Goal: Task Accomplishment & Management: Manage account settings

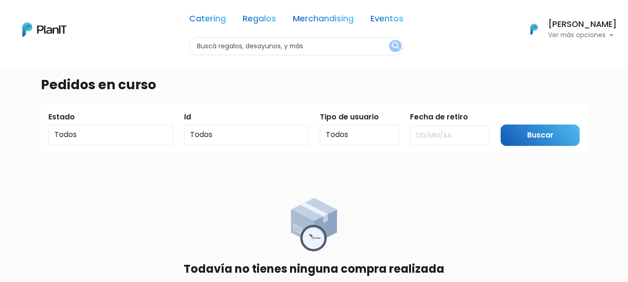
click at [584, 34] on p "Ver más opciones" at bounding box center [582, 35] width 69 height 7
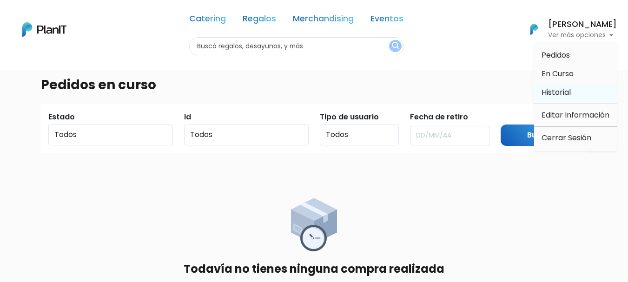
click at [569, 92] on span "Historial" at bounding box center [555, 92] width 29 height 11
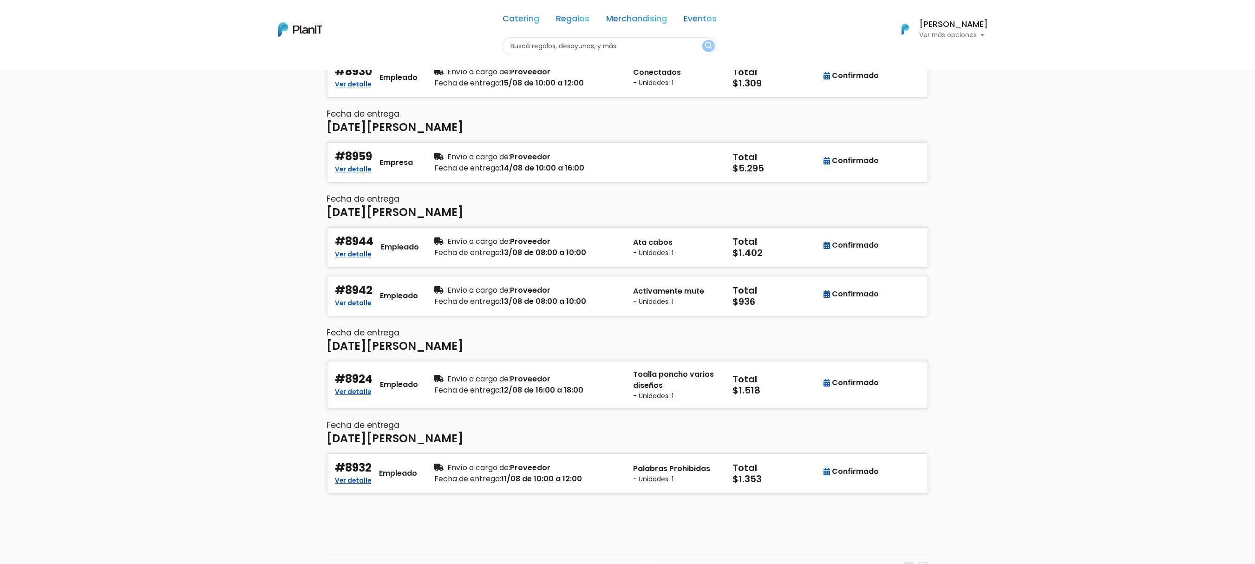
scroll to position [419, 0]
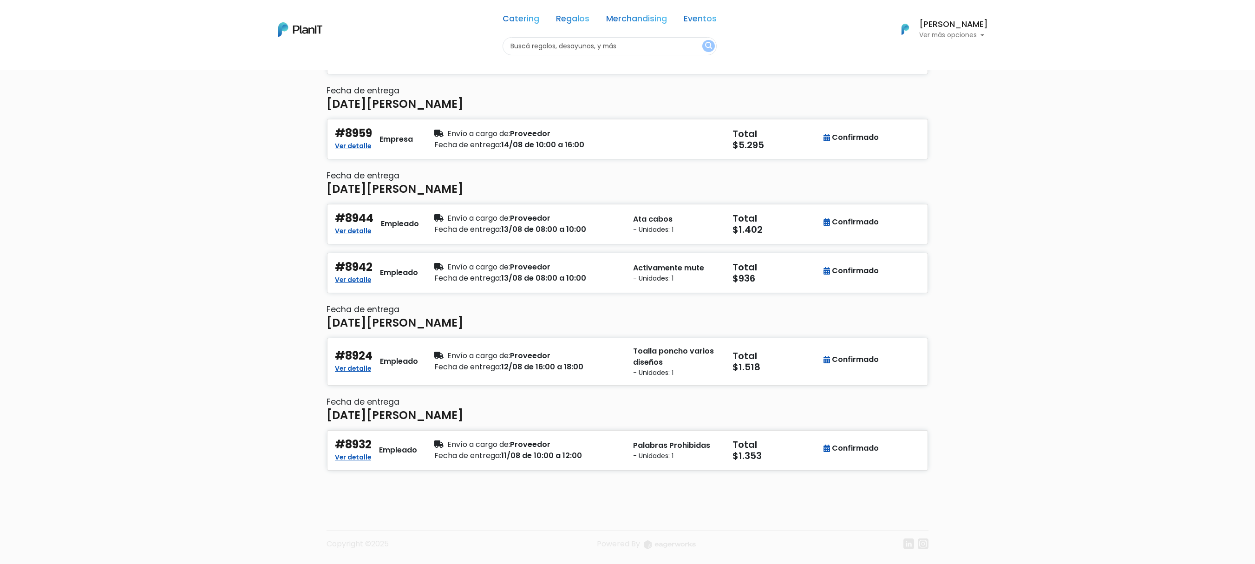
click at [627, 20] on h6 "[PERSON_NAME]" at bounding box center [953, 24] width 69 height 8
click at [627, 139] on link "Cerrar Sesión" at bounding box center [947, 138] width 83 height 19
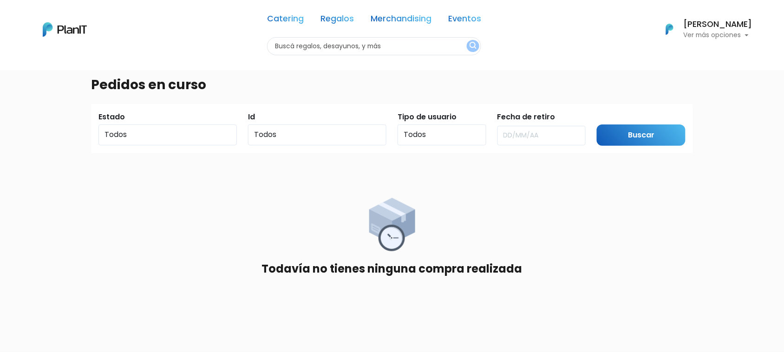
click at [698, 17] on button "[PERSON_NAME] Ver más opciones" at bounding box center [703, 29] width 99 height 24
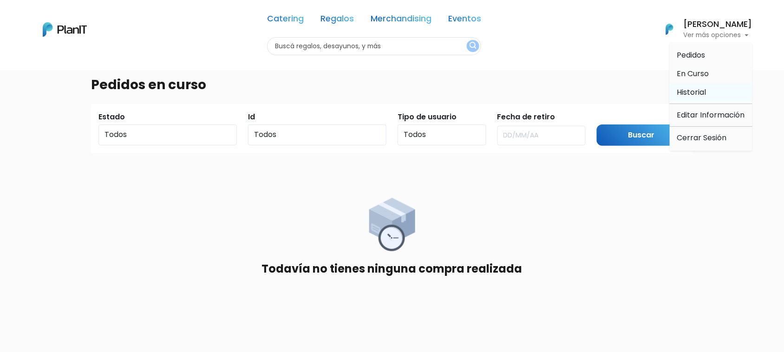
click at [702, 92] on span "Historial" at bounding box center [691, 92] width 29 height 11
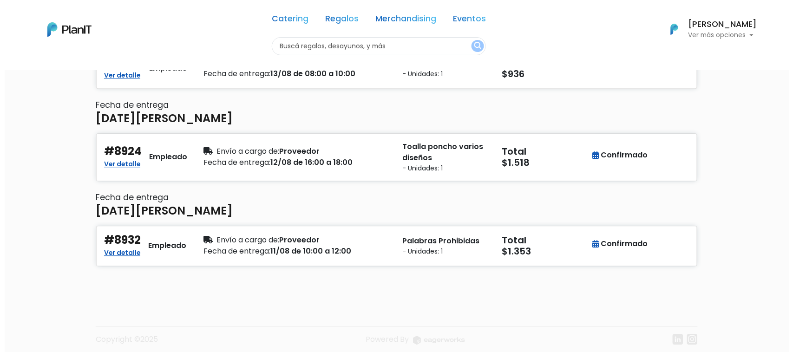
scroll to position [615, 0]
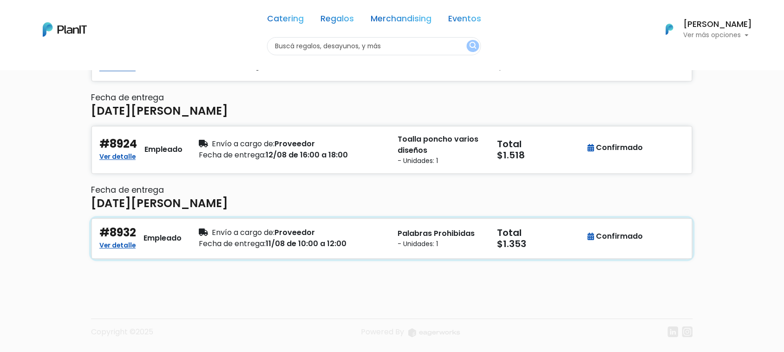
click at [426, 228] on p "Palabras Prohibidas" at bounding box center [442, 233] width 88 height 11
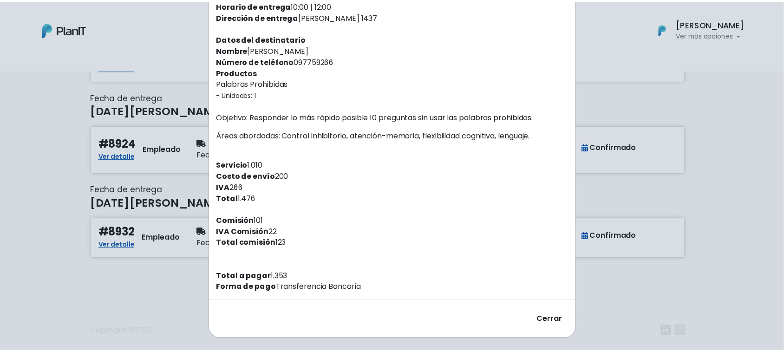
scroll to position [103, 0]
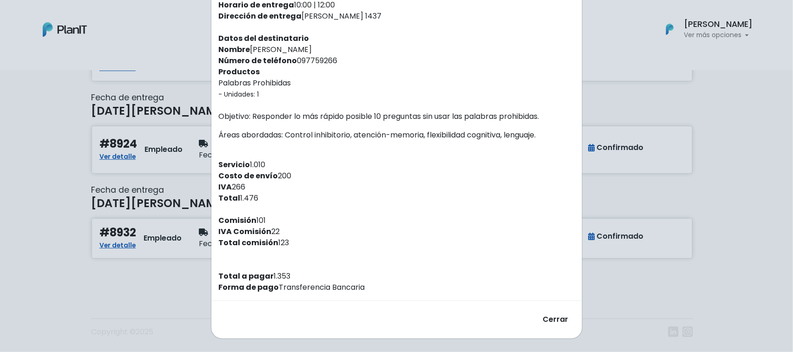
click at [697, 110] on div "Orden #8932 Recibiste un nuevo pedido de: [PERSON_NAME] . Fecha del pedido [DAT…" at bounding box center [396, 176] width 793 height 352
